Goal: Transaction & Acquisition: Purchase product/service

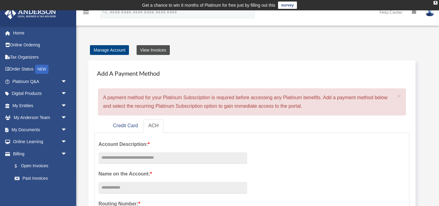
click at [147, 51] on link "View Invoices" at bounding box center [152, 50] width 33 height 10
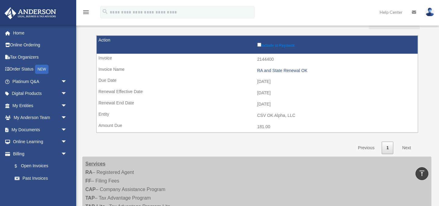
scroll to position [80, 0]
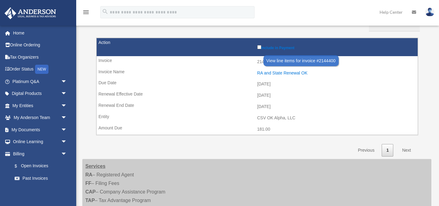
click at [288, 72] on div "RA and State Renewal OK" at bounding box center [335, 72] width 157 height 5
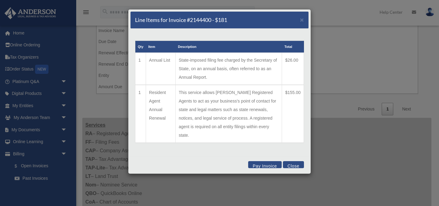
scroll to position [120, 0]
click at [265, 161] on button "Pay Invoice" at bounding box center [265, 164] width 34 height 7
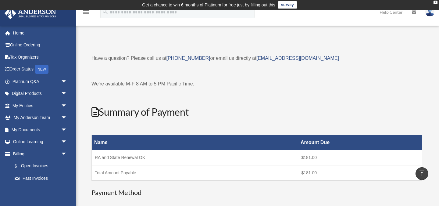
scroll to position [0, 0]
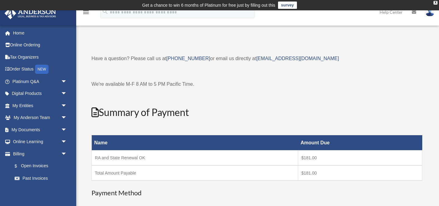
click at [267, 143] on th "Name" at bounding box center [195, 142] width 206 height 15
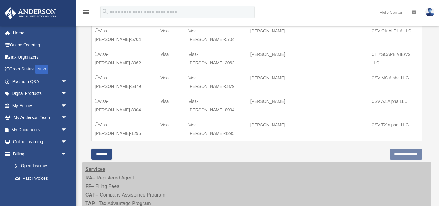
scroll to position [221, 0]
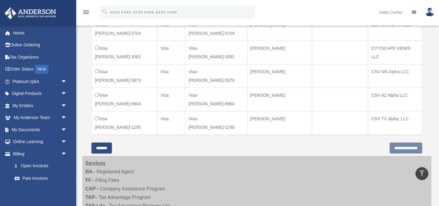
click at [99, 142] on input "*******" at bounding box center [101, 147] width 20 height 11
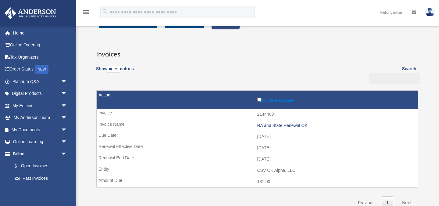
scroll to position [29, 0]
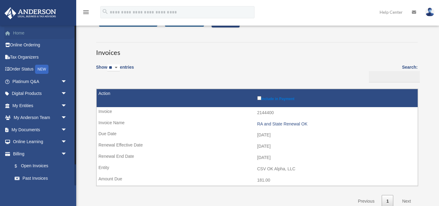
click at [15, 34] on link "Home" at bounding box center [40, 33] width 72 height 12
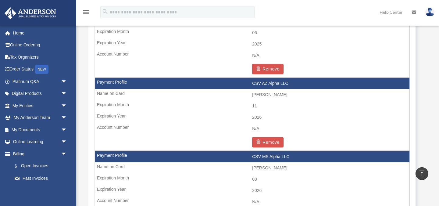
scroll to position [432, 0]
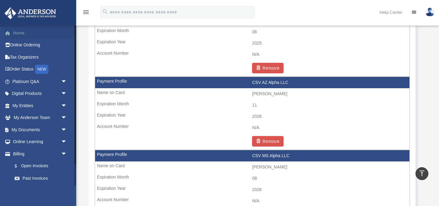
click at [18, 31] on link "Home" at bounding box center [40, 33] width 72 height 12
